Goal: Task Accomplishment & Management: Manage account settings

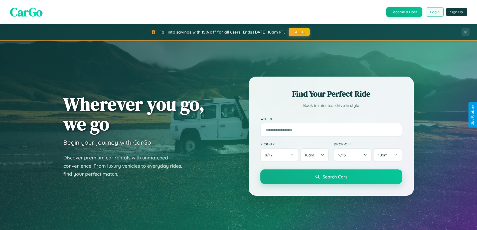
click at [435, 12] on button "Login" at bounding box center [435, 12] width 18 height 9
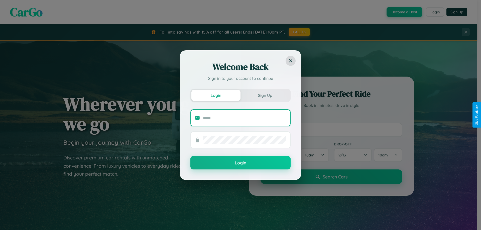
click at [244, 118] on input "text" at bounding box center [244, 118] width 83 height 8
type input "**********"
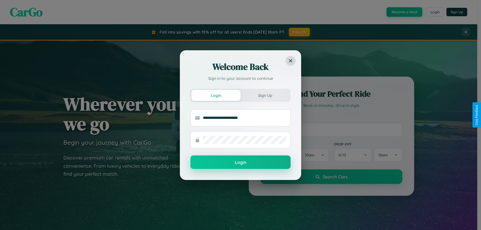
click at [240, 163] on button "Login" at bounding box center [240, 163] width 100 height 14
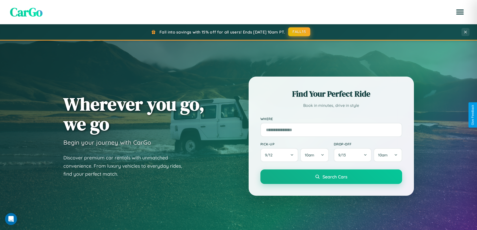
click at [300, 32] on button "FALL15" at bounding box center [299, 31] width 22 height 9
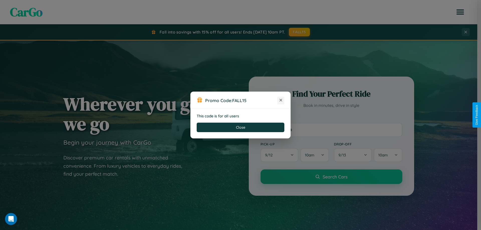
click at [281, 100] on icon at bounding box center [280, 100] width 5 height 5
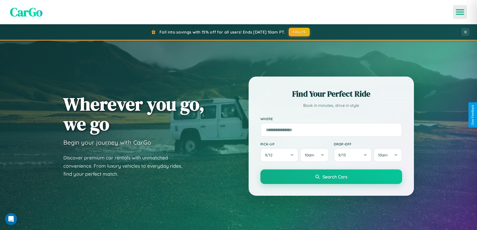
click at [460, 12] on icon "Open menu" at bounding box center [460, 12] width 7 height 5
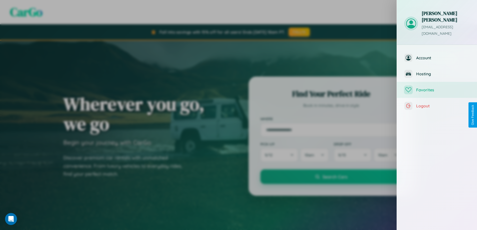
click at [437, 87] on span "Favorites" at bounding box center [442, 89] width 53 height 5
